Goal: Task Accomplishment & Management: Manage account settings

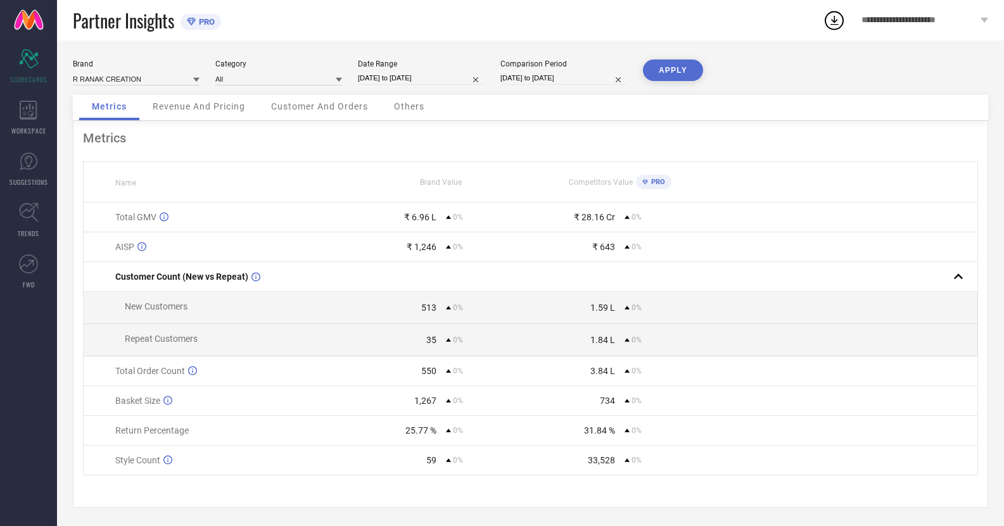
click at [426, 77] on input "01-07-2025 to 31-07-2025" at bounding box center [421, 78] width 127 height 13
select select "6"
select select "2025"
select select "7"
select select "2025"
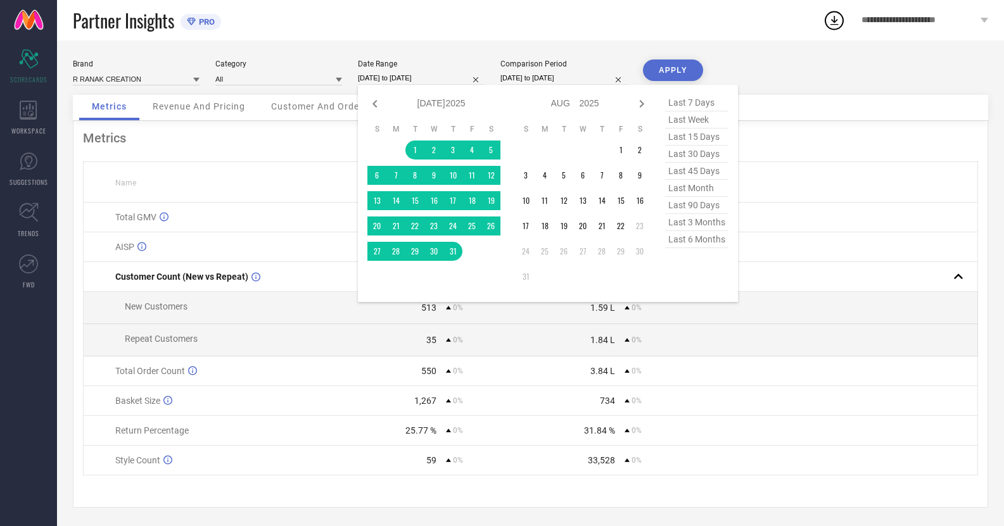
click at [693, 175] on span "last 45 days" at bounding box center [696, 171] width 63 height 17
type input "09-07-2025 to 22-08-2025"
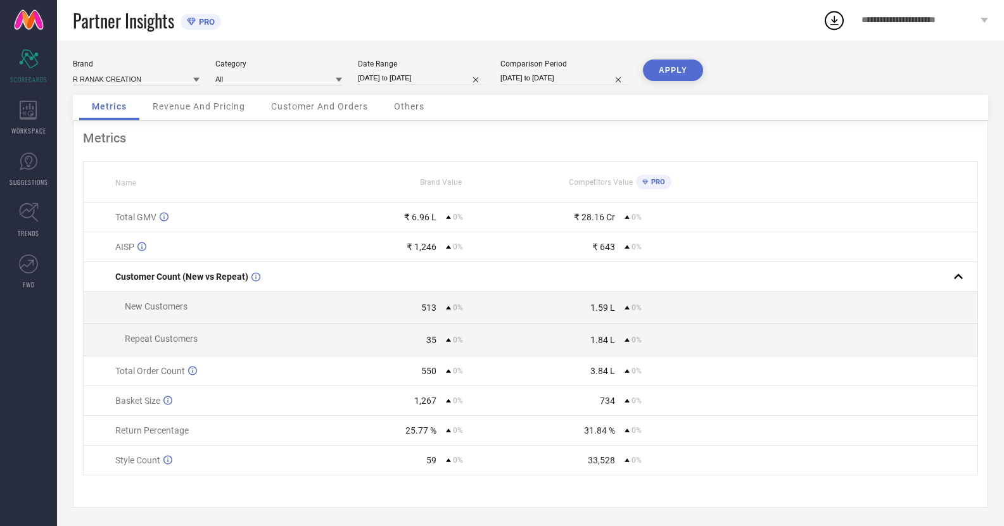
select select "6"
select select "2025"
select select "7"
select select "2025"
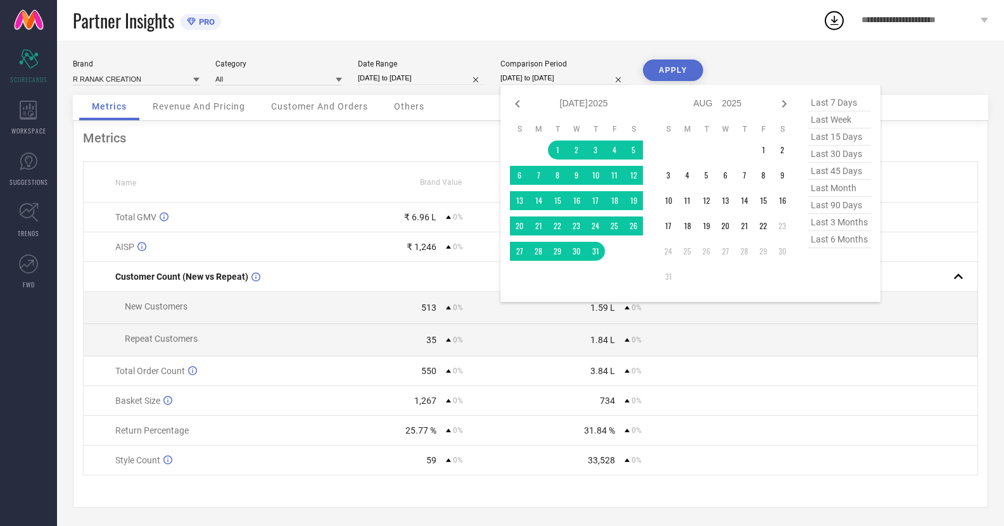
click at [544, 80] on input "01-07-2025 to 31-07-2025" at bounding box center [563, 78] width 127 height 13
click at [832, 168] on span "last 45 days" at bounding box center [839, 171] width 63 height 17
type input "09-07-2025 to 22-08-2025"
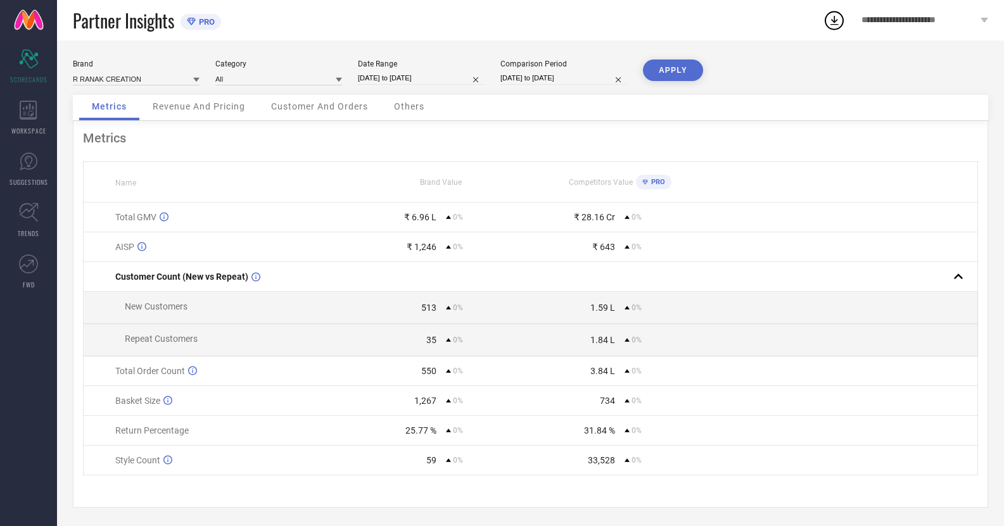
click at [671, 76] on button "APPLY" at bounding box center [673, 71] width 60 height 22
select select "6"
select select "2025"
select select "7"
select select "2025"
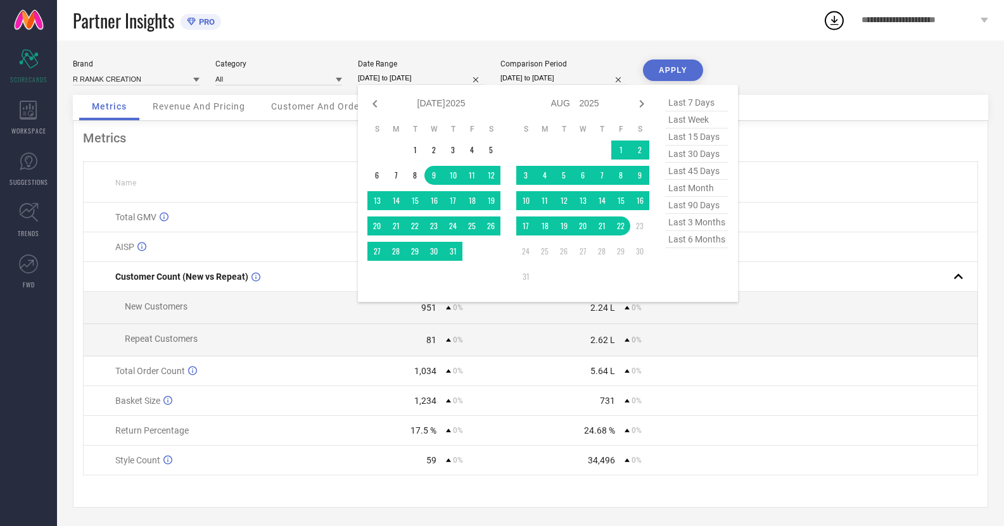
click at [390, 80] on input "09-07-2025 to 22-08-2025" at bounding box center [421, 78] width 127 height 13
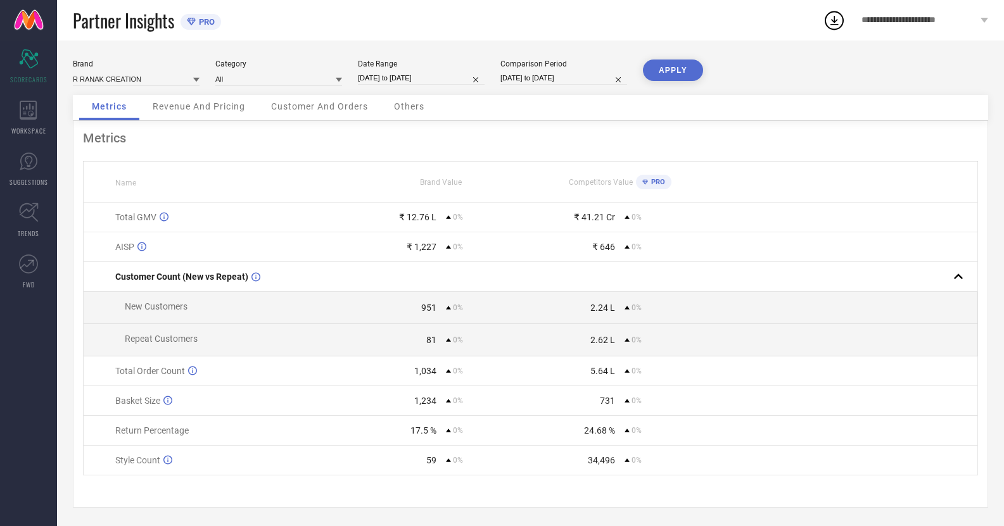
click at [723, 348] on td at bounding box center [844, 340] width 269 height 32
select select "6"
select select "2025"
select select "7"
select select "2025"
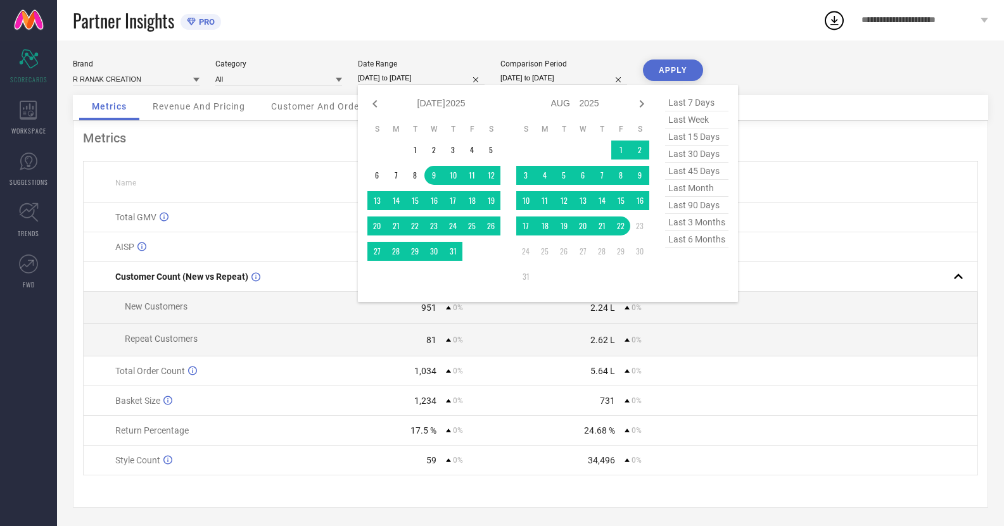
click at [381, 74] on input "09-07-2025 to 22-08-2025" at bounding box center [421, 78] width 127 height 13
click at [681, 196] on span "last month" at bounding box center [696, 188] width 63 height 17
type input "01-07-2025 to 31-07-2025"
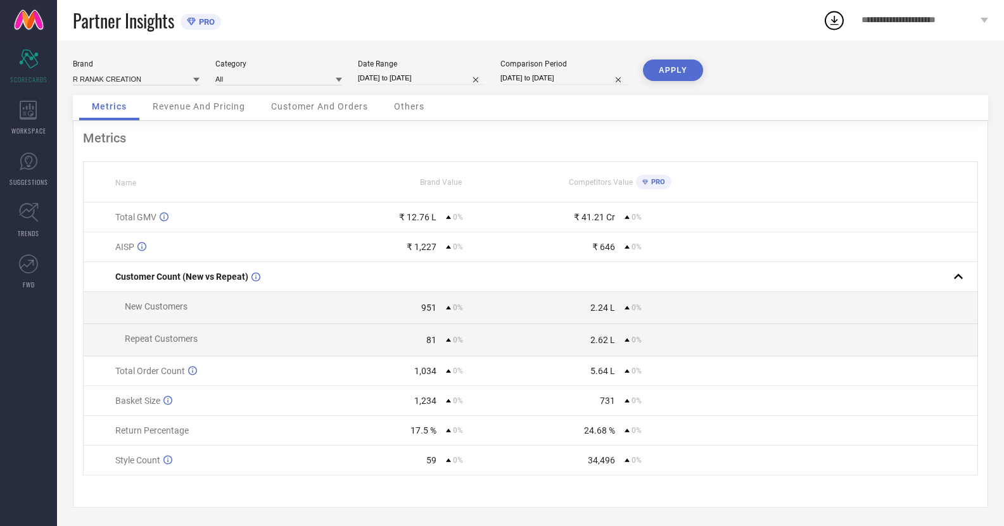
select select "6"
select select "2025"
select select "7"
select select "2025"
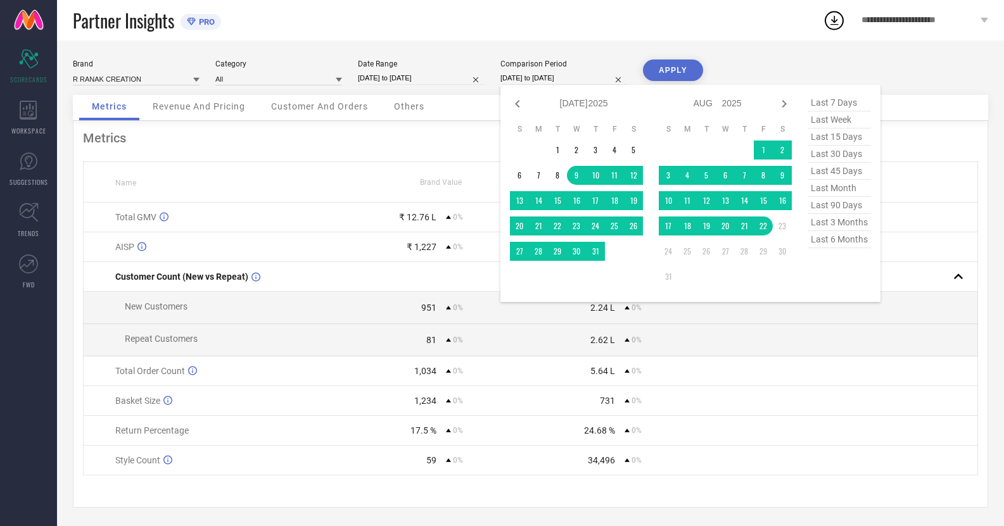
click at [538, 77] on input "09-07-2025 to 22-08-2025" at bounding box center [563, 78] width 127 height 13
click at [827, 192] on span "last month" at bounding box center [839, 188] width 63 height 17
type input "01-07-2025 to 31-07-2025"
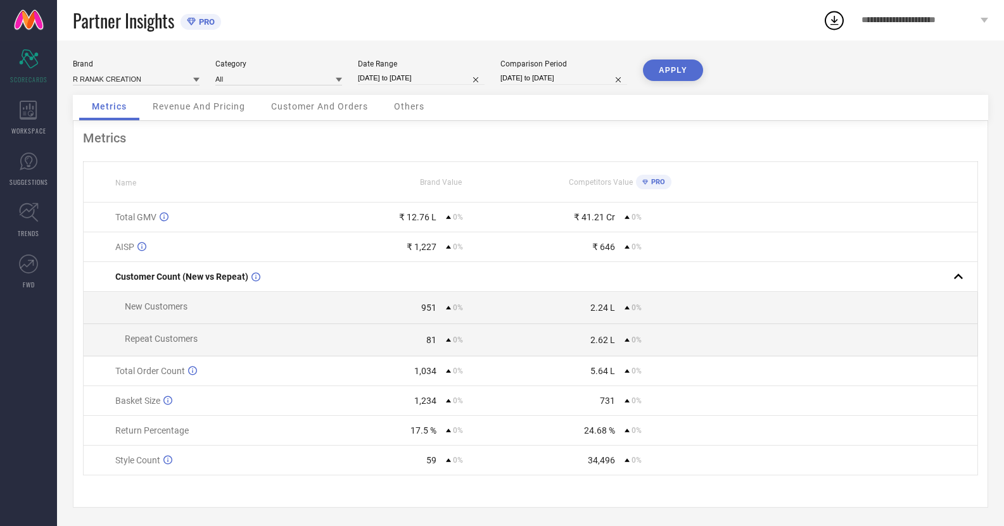
click at [671, 75] on button "APPLY" at bounding box center [673, 71] width 60 height 22
select select "6"
select select "2025"
select select "7"
select select "2025"
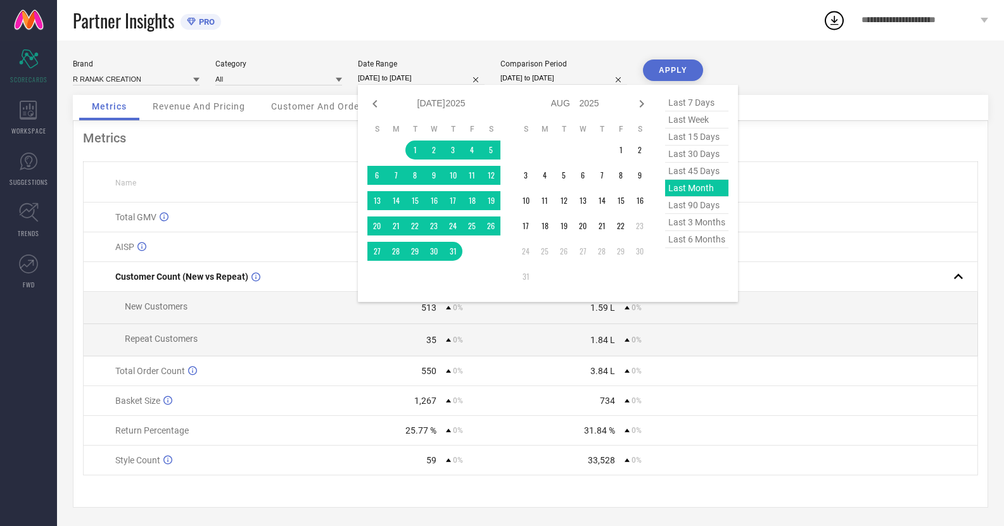
click at [409, 77] on input "01-07-2025 to 31-07-2025" at bounding box center [421, 78] width 127 height 13
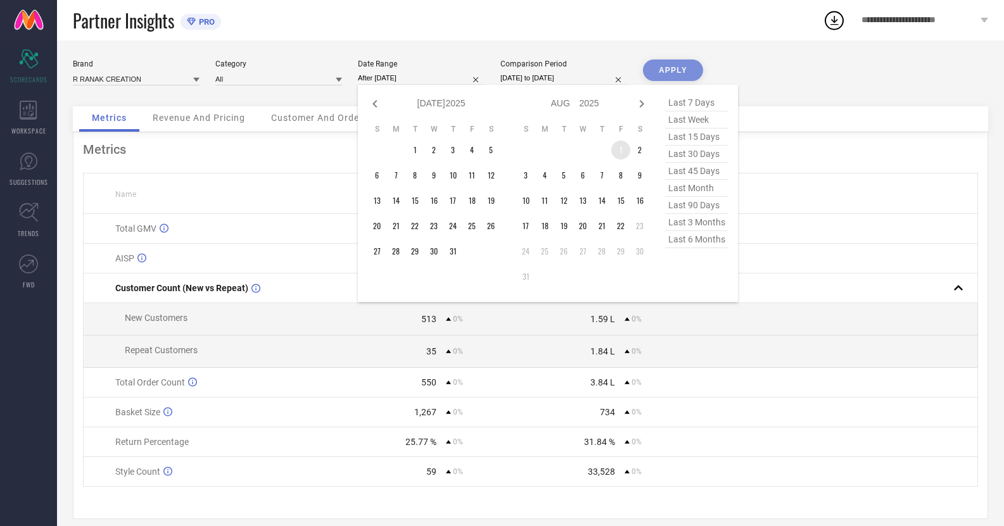
click at [617, 149] on td "1" at bounding box center [620, 150] width 19 height 19
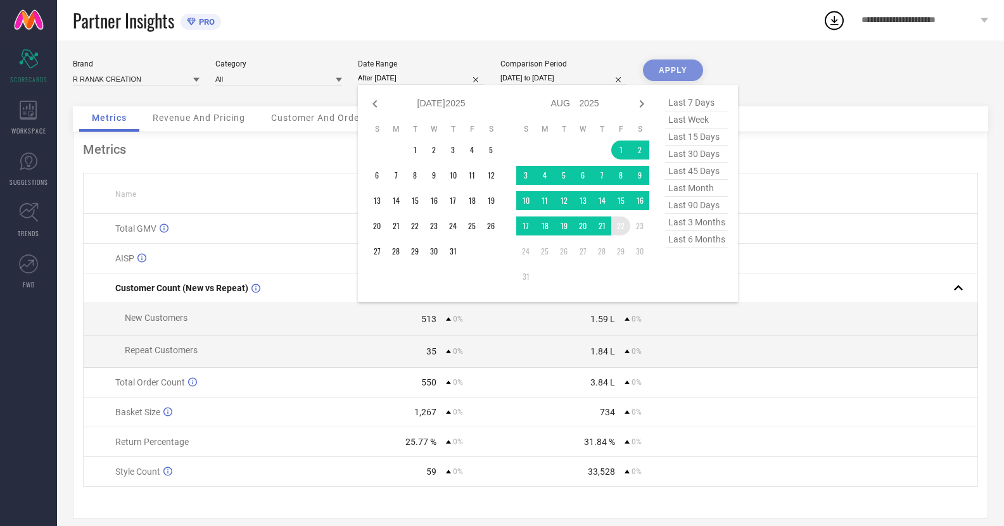
type input "01-08-2025 to 22-08-2025"
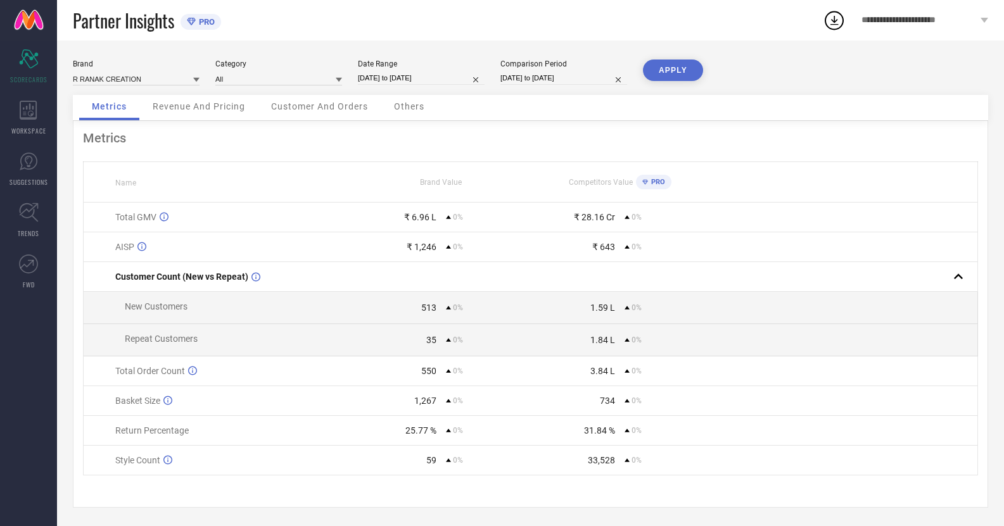
select select "6"
select select "2025"
select select "7"
select select "2025"
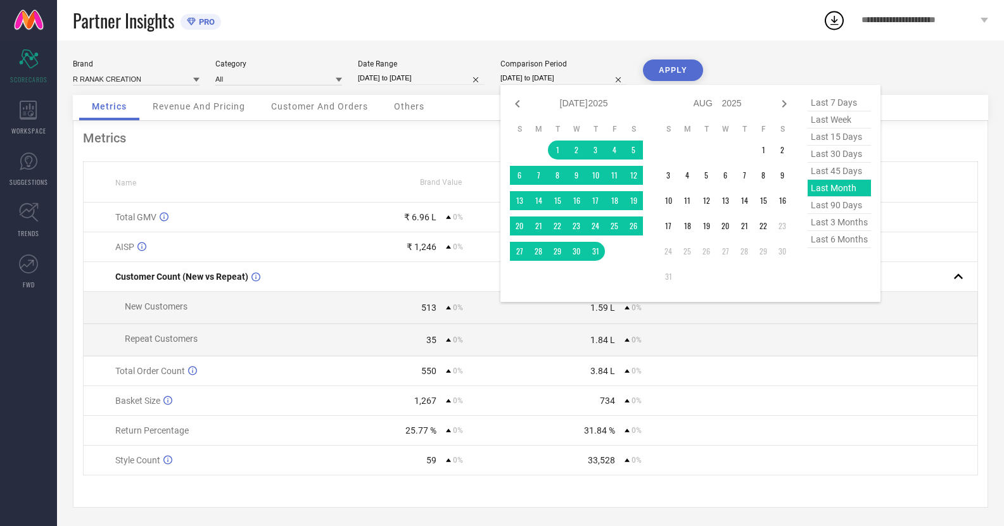
click at [526, 76] on input "01-07-2025 to 31-07-2025" at bounding box center [563, 78] width 127 height 13
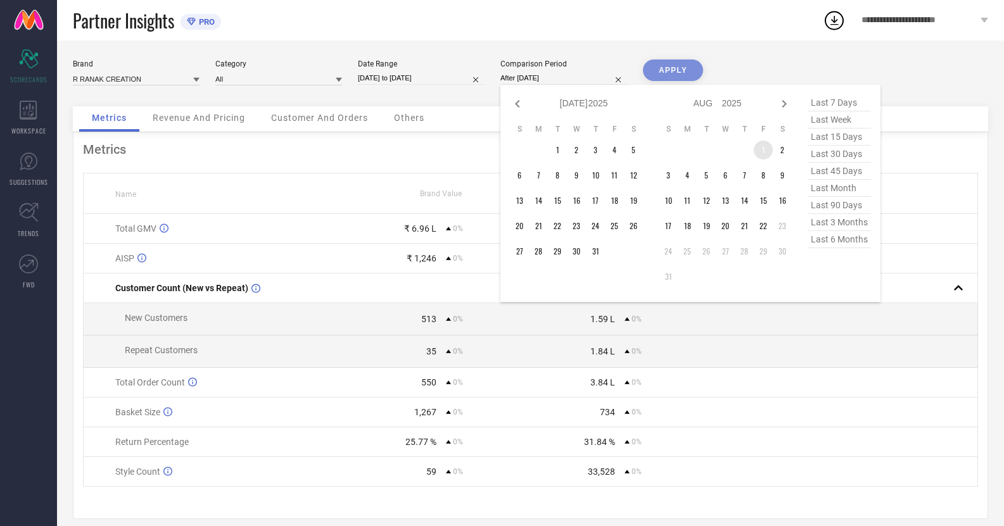
click at [768, 152] on td "1" at bounding box center [763, 150] width 19 height 19
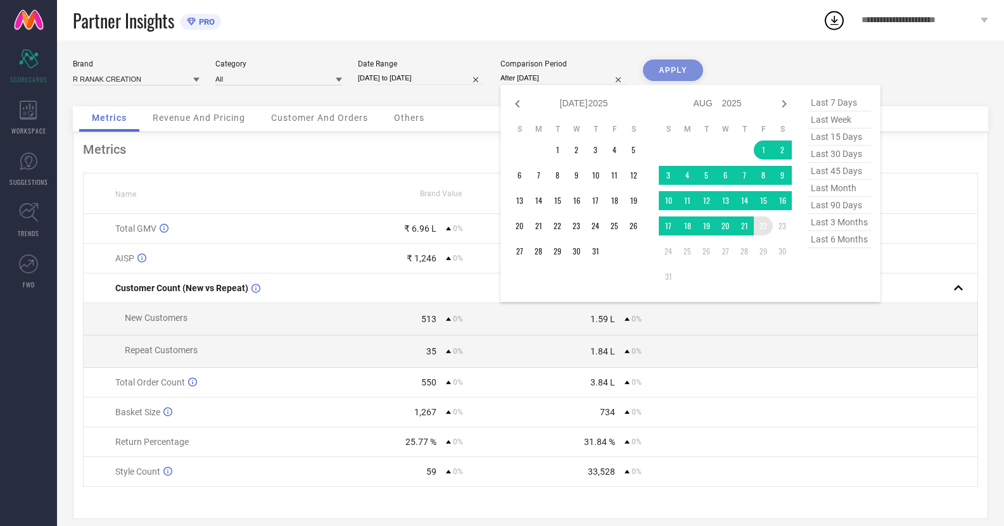
type input "01-08-2025 to 22-08-2025"
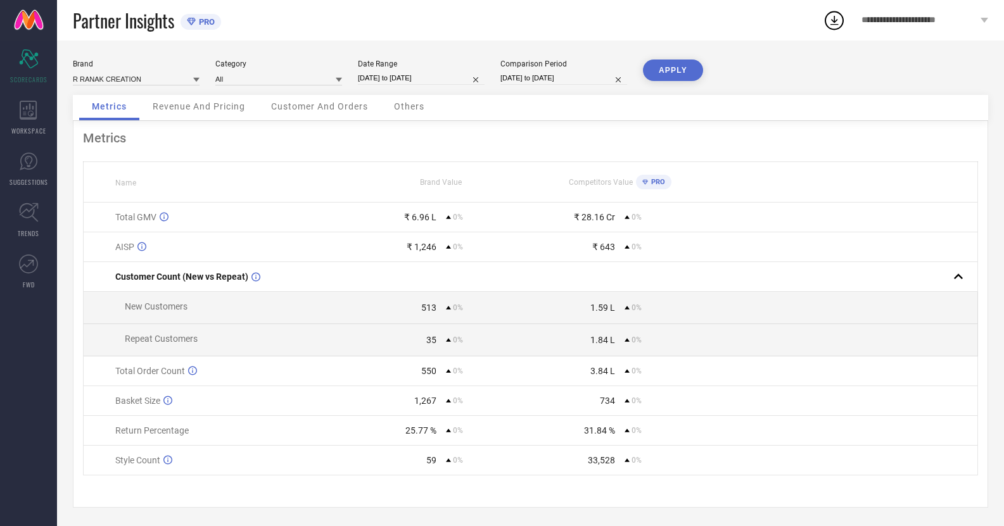
click at [672, 67] on button "APPLY" at bounding box center [673, 71] width 60 height 22
click at [979, 21] on div "**********" at bounding box center [925, 20] width 158 height 41
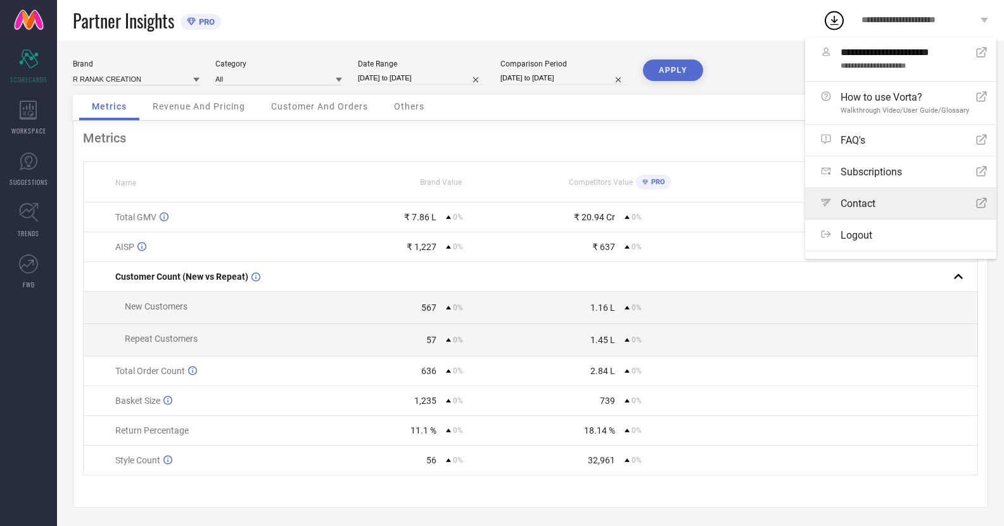
click at [868, 208] on span "Contact" at bounding box center [858, 204] width 35 height 12
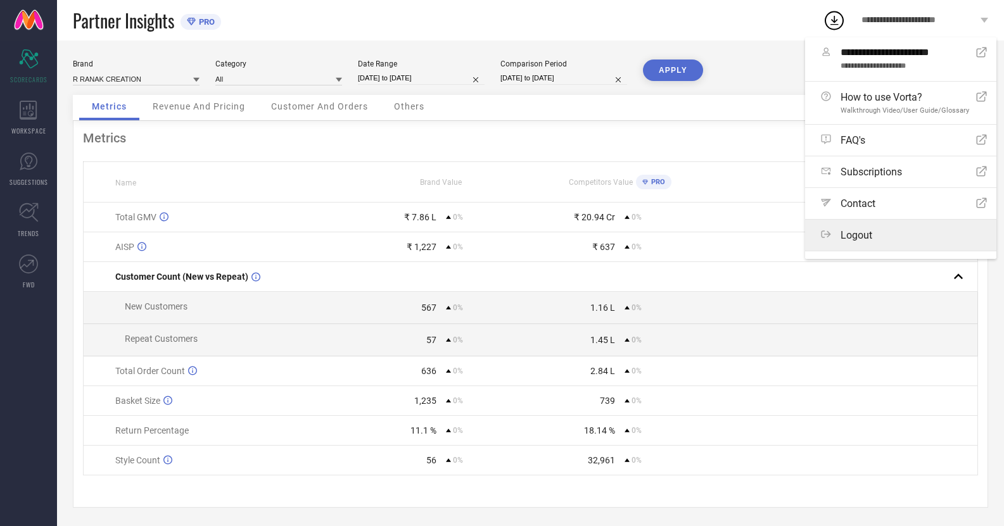
click at [854, 236] on span "Logout" at bounding box center [857, 235] width 32 height 12
click at [0, 0] on button "Logout" at bounding box center [0, 0] width 0 height 0
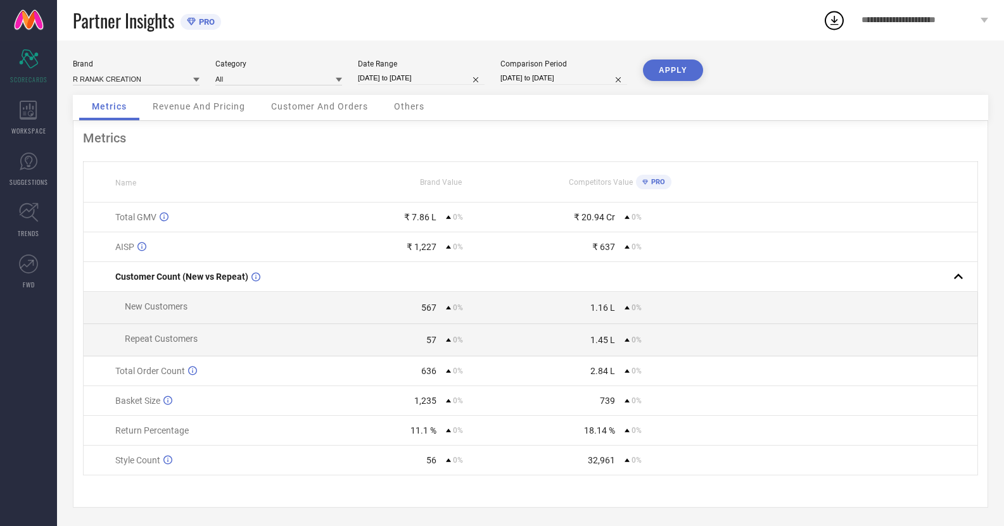
click at [31, 20] on link at bounding box center [28, 20] width 57 height 41
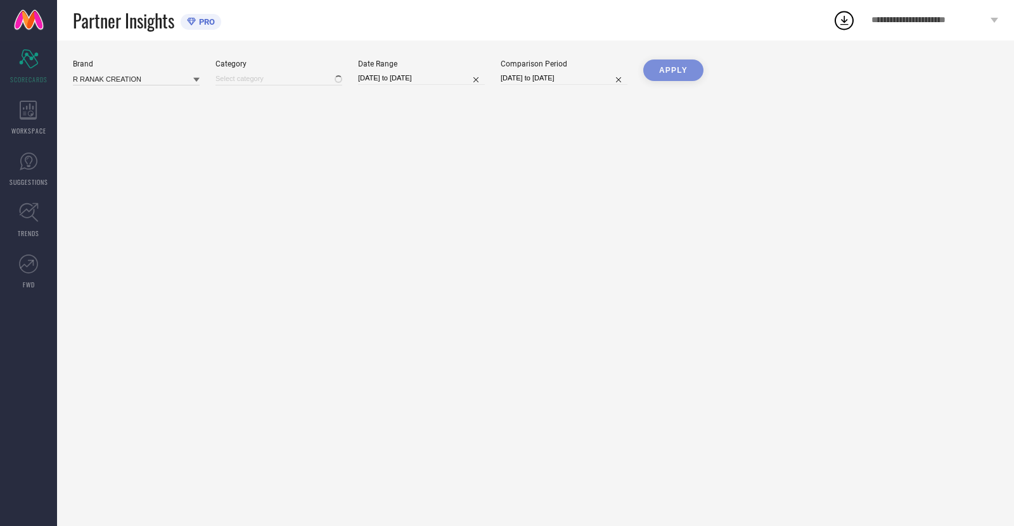
type input "All"
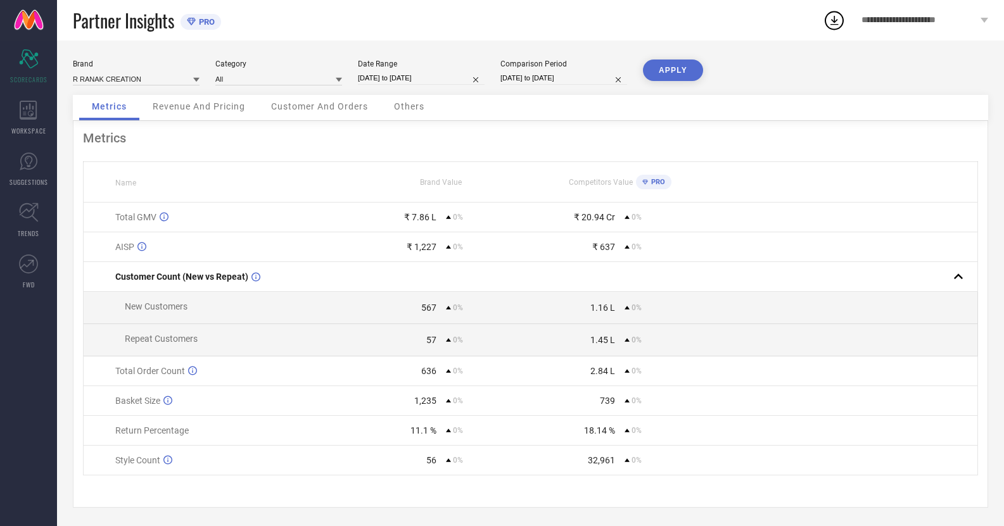
click at [944, 18] on span "**********" at bounding box center [920, 20] width 116 height 11
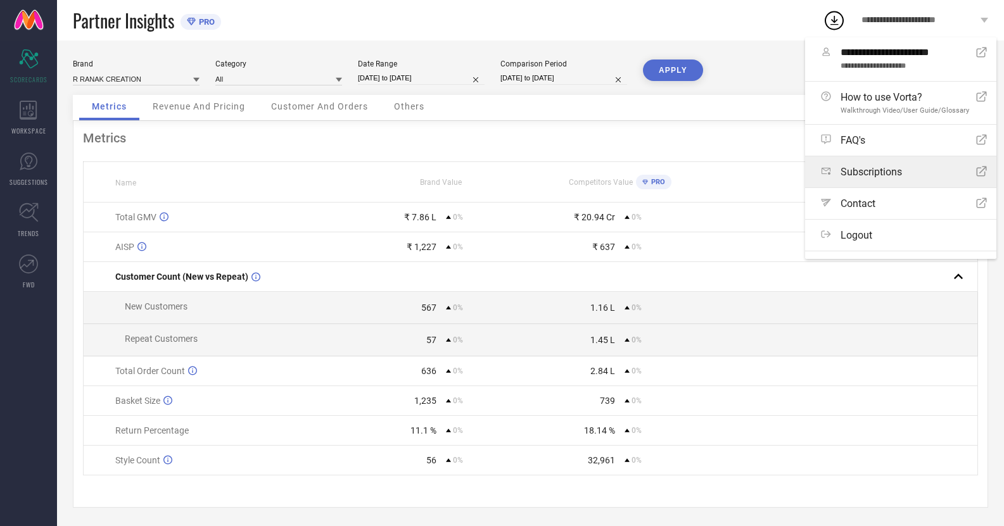
click at [870, 163] on link "Subscriptions Open Icon" at bounding box center [900, 171] width 191 height 31
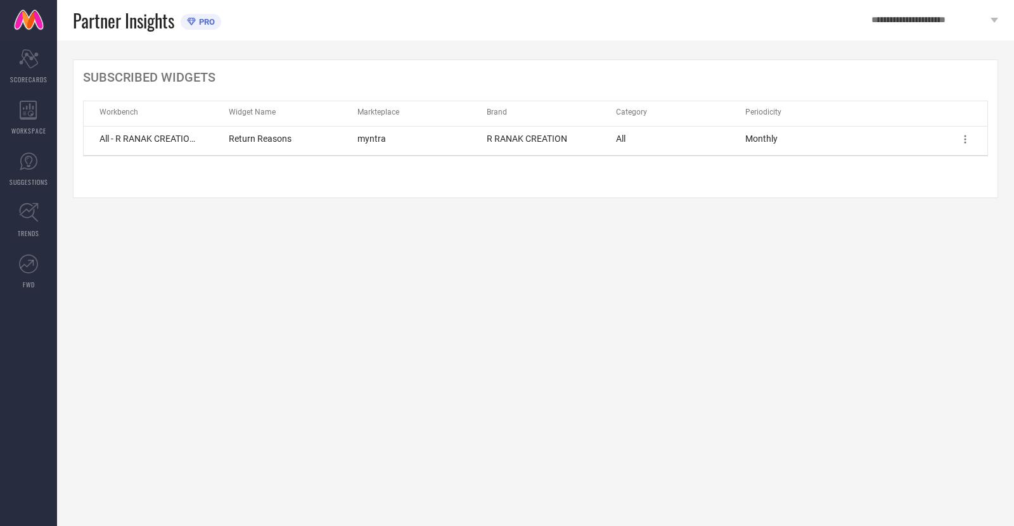
click at [870, 163] on div "SUBSCRIBED WIDGETS Workbench Widget Name Markteplace Brand Category Periodicity…" at bounding box center [535, 129] width 925 height 139
click at [964, 141] on icon at bounding box center [965, 139] width 13 height 13
click at [941, 174] on span "Delete" at bounding box center [948, 174] width 21 height 9
click at [962, 143] on icon at bounding box center [965, 139] width 13 height 13
click at [948, 158] on span "Edit" at bounding box center [944, 159] width 13 height 9
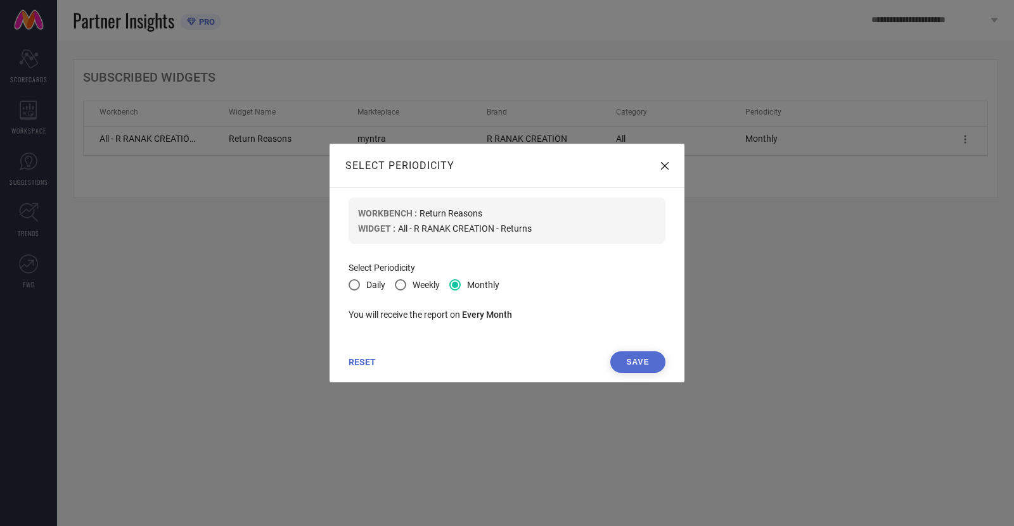
click at [402, 283] on span at bounding box center [400, 284] width 11 height 11
click at [402, 283] on input "Weekly" at bounding box center [402, 286] width 8 height 8
radio input "true"
click at [457, 282] on span at bounding box center [454, 284] width 11 height 11
click at [457, 282] on input "Monthly" at bounding box center [456, 286] width 8 height 8
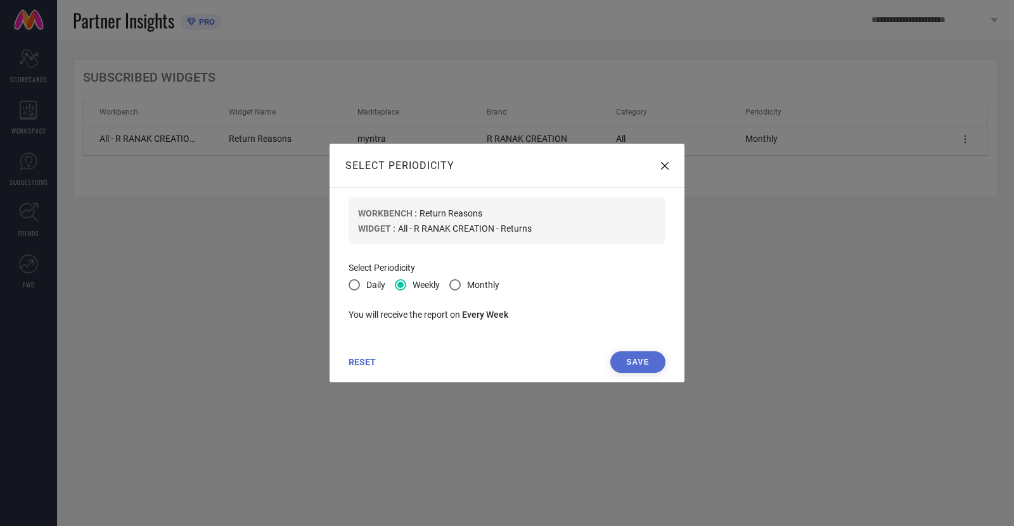
radio input "true"
click at [357, 284] on span at bounding box center [353, 284] width 11 height 11
click at [357, 284] on input "Daily" at bounding box center [356, 286] width 8 height 8
radio input "true"
click at [461, 283] on span at bounding box center [454, 284] width 11 height 11
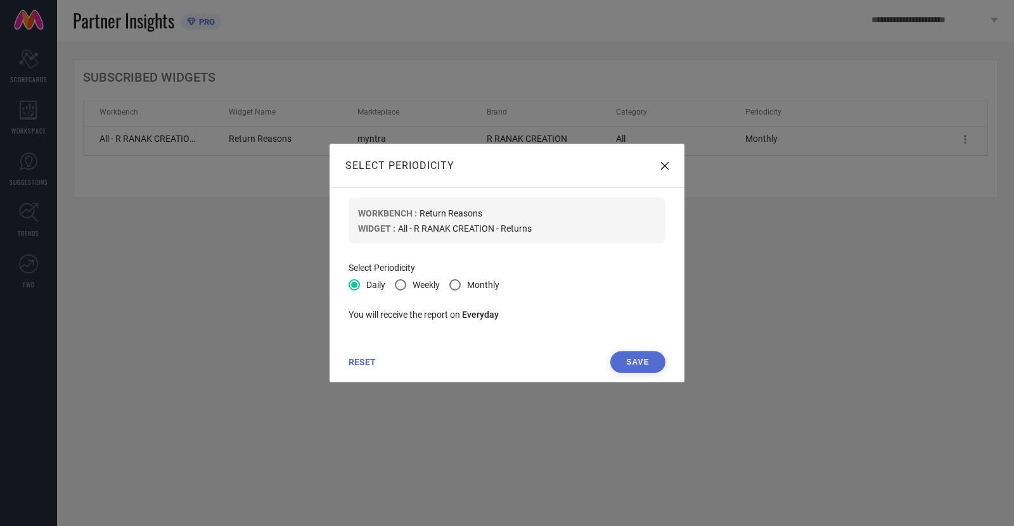
click at [461, 283] on input "Monthly" at bounding box center [456, 286] width 8 height 8
radio input "true"
click at [665, 163] on icon at bounding box center [665, 166] width 8 height 8
